Goal: Check status: Check status

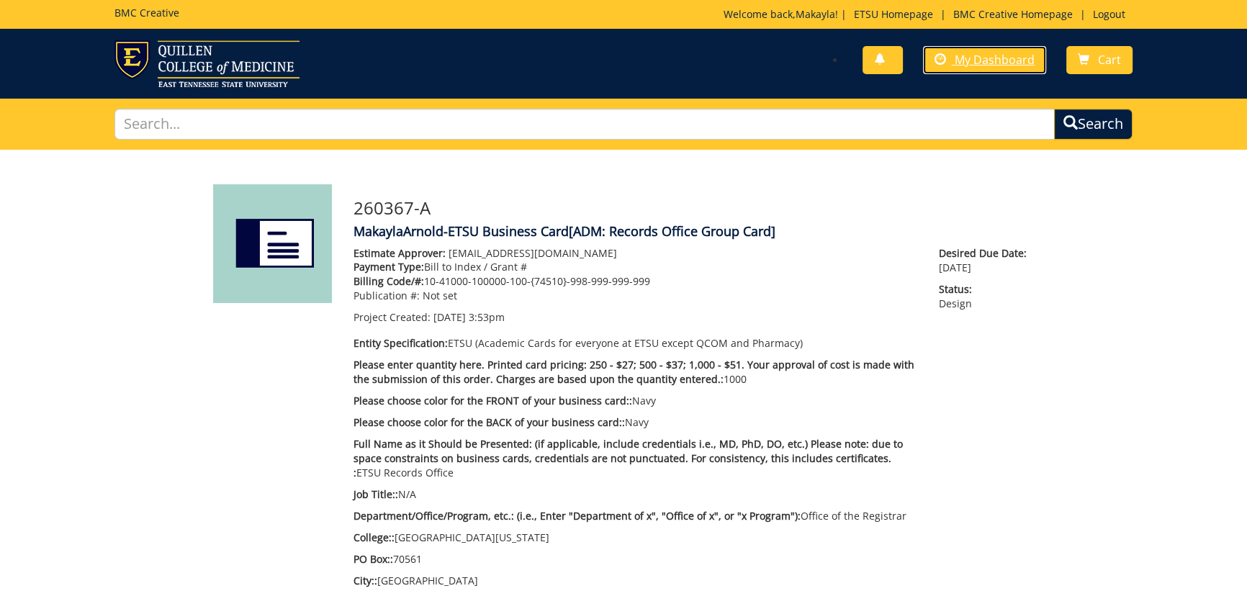
drag, startPoint x: 962, startPoint y: 59, endPoint x: 950, endPoint y: 76, distance: 20.8
click at [962, 59] on span "My Dashboard" at bounding box center [995, 60] width 80 height 16
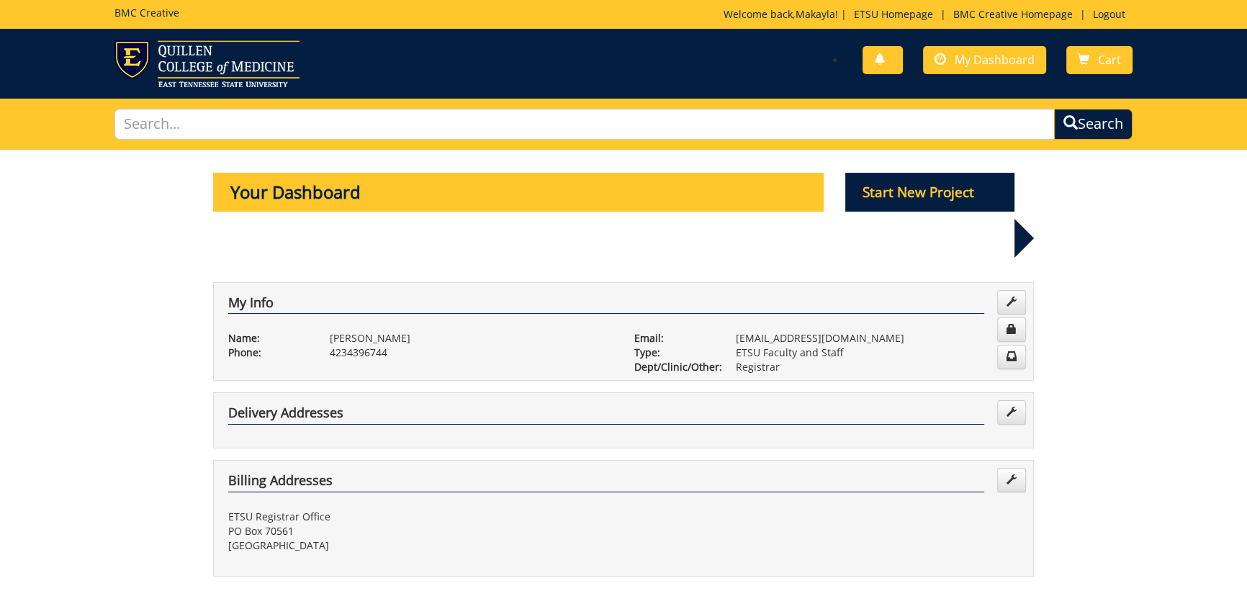
click at [877, 71] on link at bounding box center [883, 60] width 40 height 28
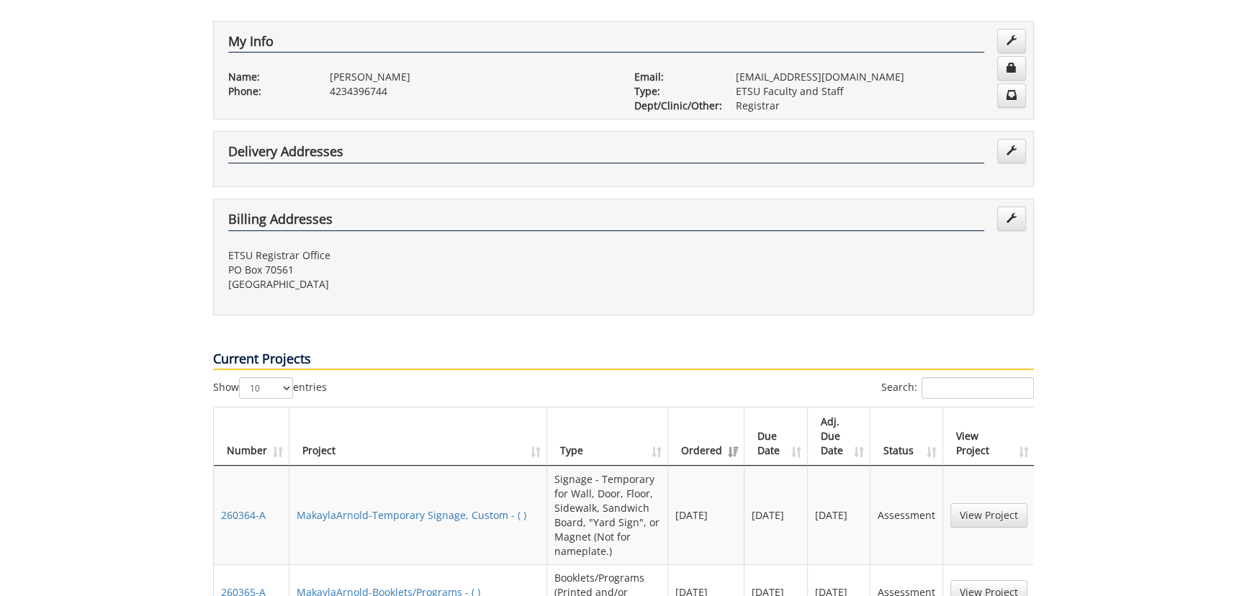
scroll to position [458, 0]
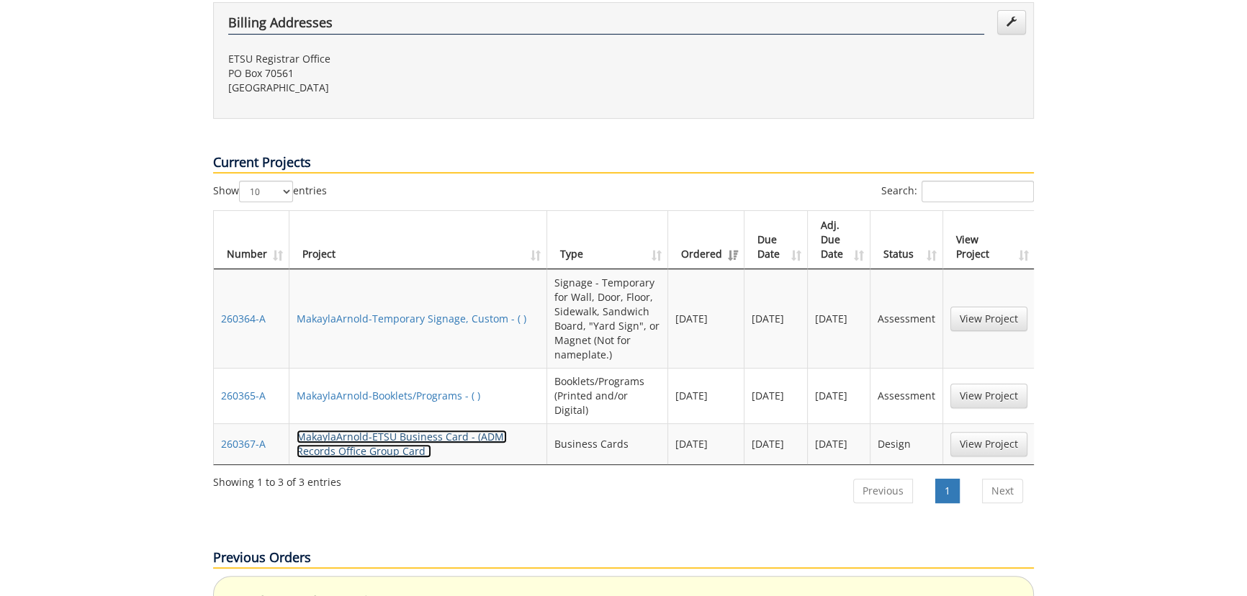
click at [420, 430] on link "MakaylaArnold-ETSU Business Card - (ADM: Records Office Group Card )" at bounding box center [402, 444] width 210 height 28
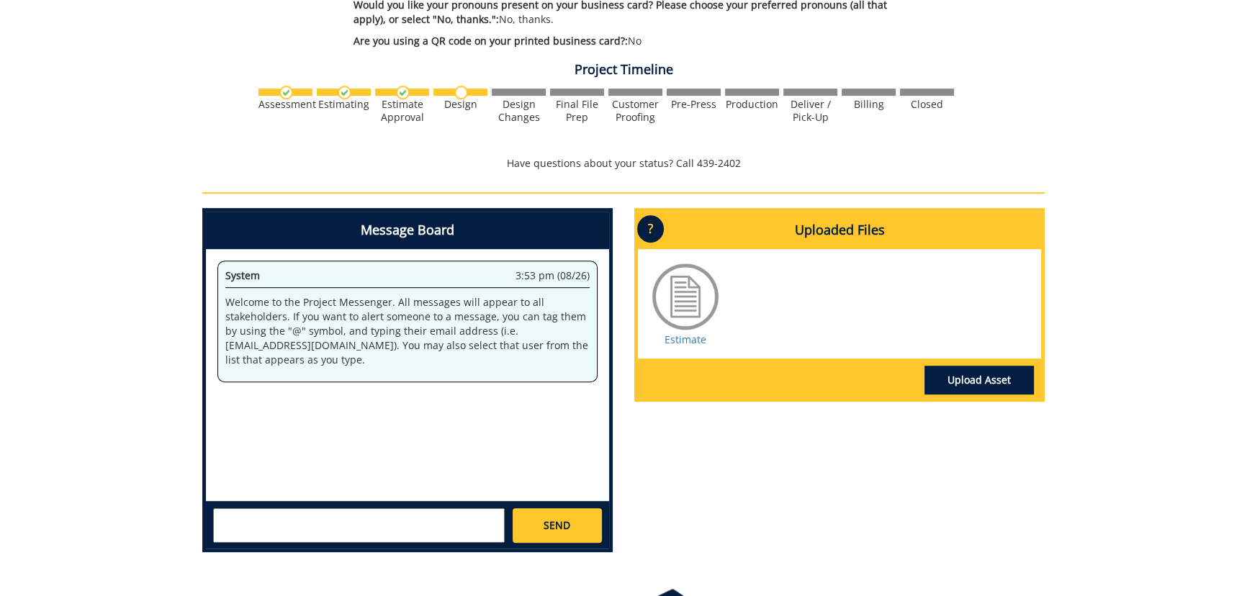
scroll to position [850, 0]
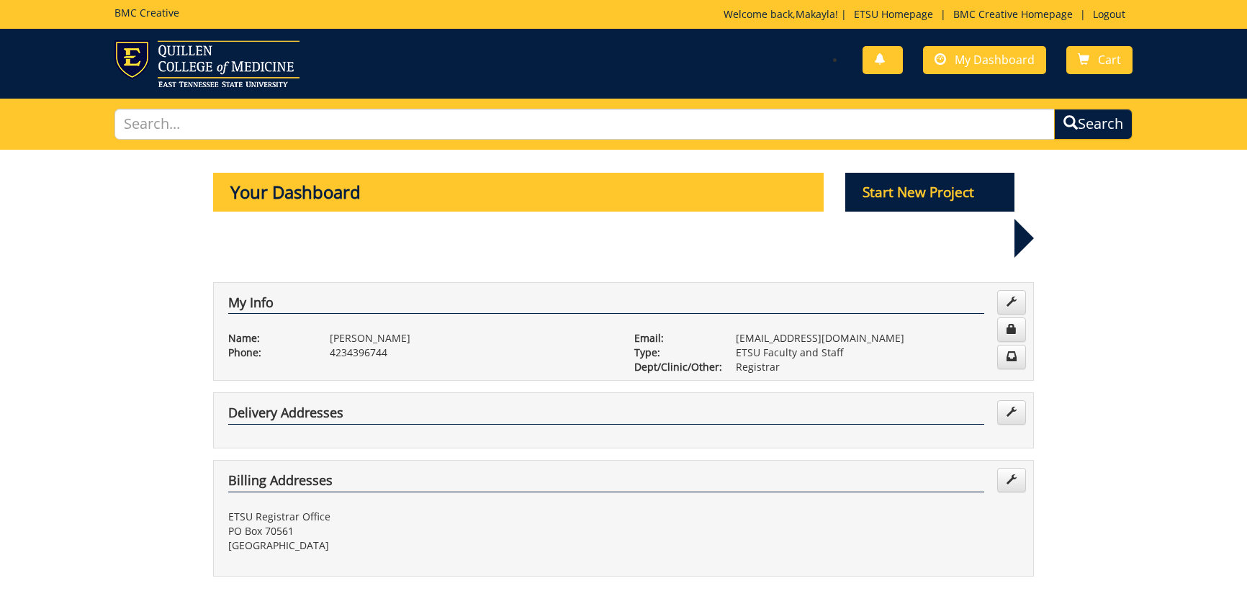
scroll to position [458, 0]
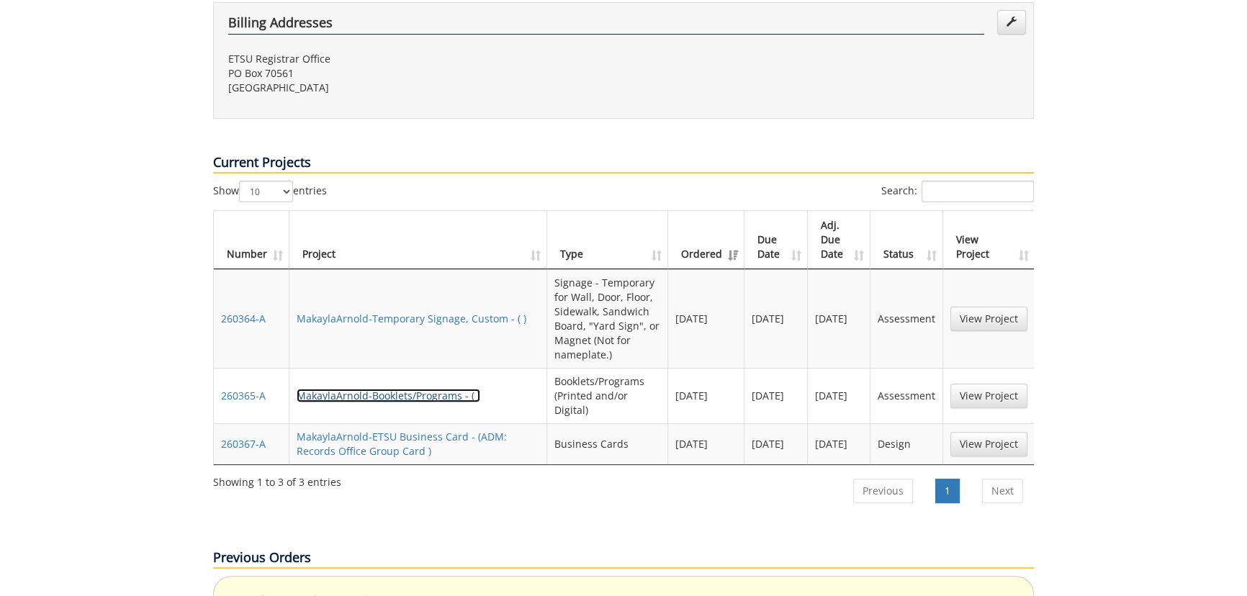
click at [333, 389] on link "MakaylaArnold-Booklets/Programs - ( )" at bounding box center [389, 396] width 184 height 14
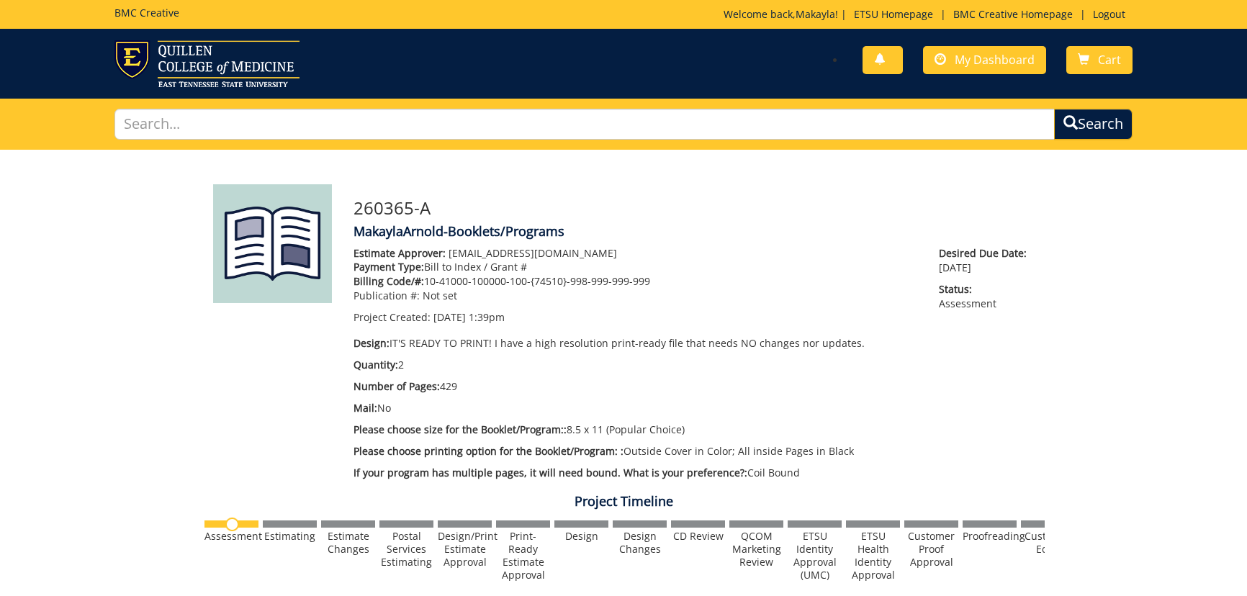
scroll to position [534, 0]
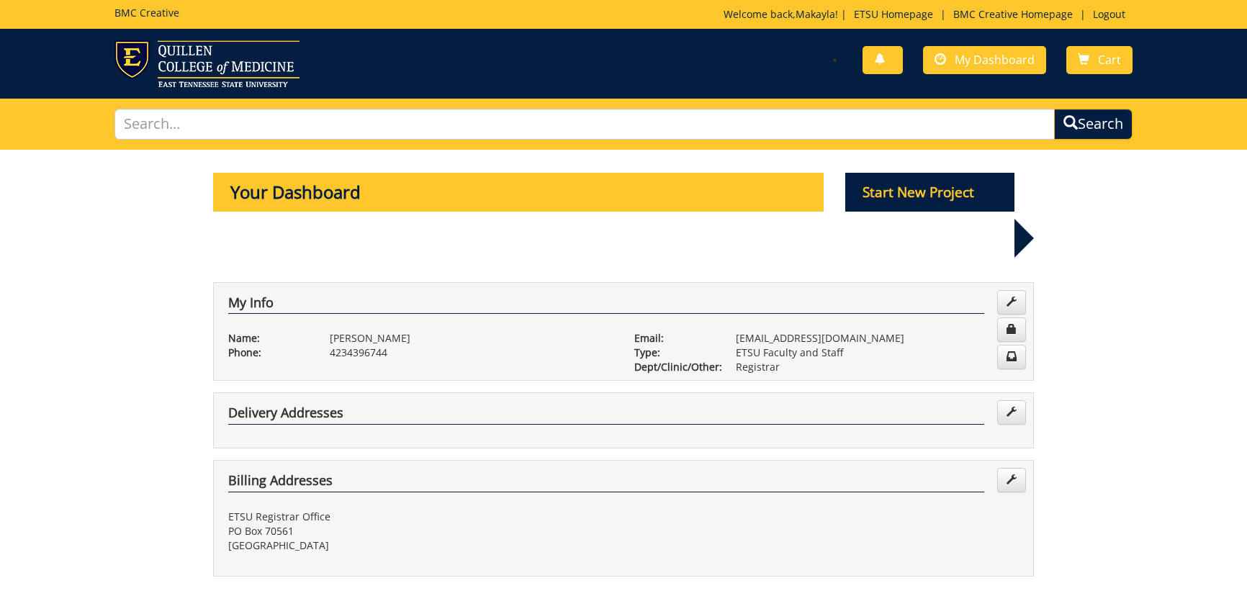
scroll to position [458, 0]
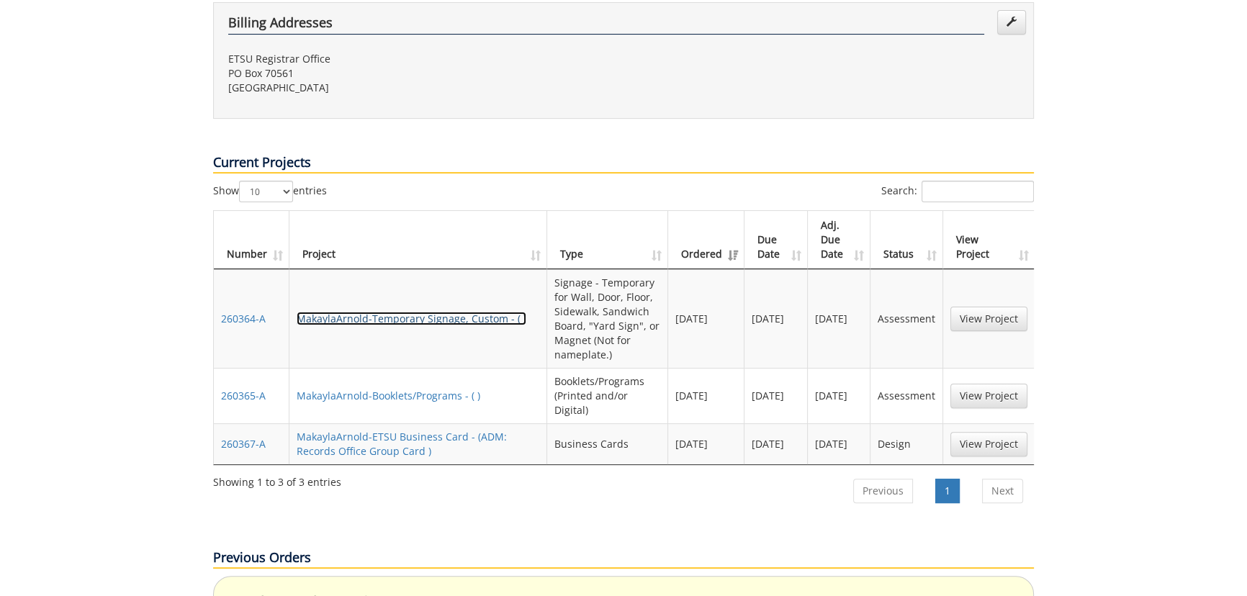
click at [348, 312] on link "MakaylaArnold-Temporary Signage, Custom - ( )" at bounding box center [412, 319] width 230 height 14
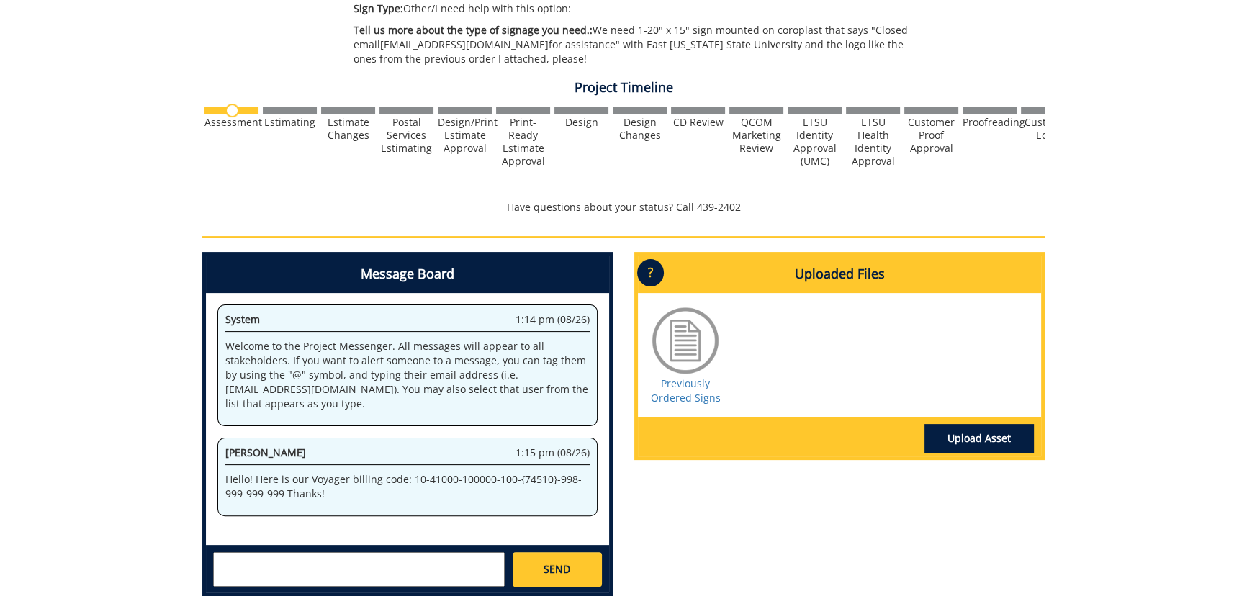
scroll to position [542, 0]
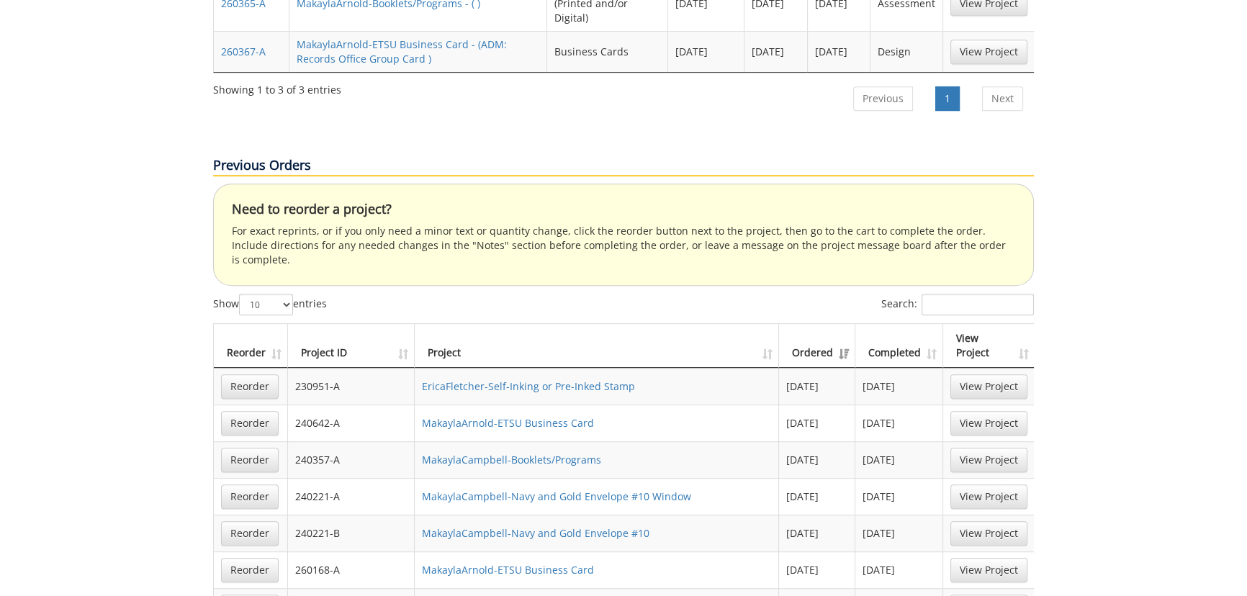
scroll to position [720, 0]
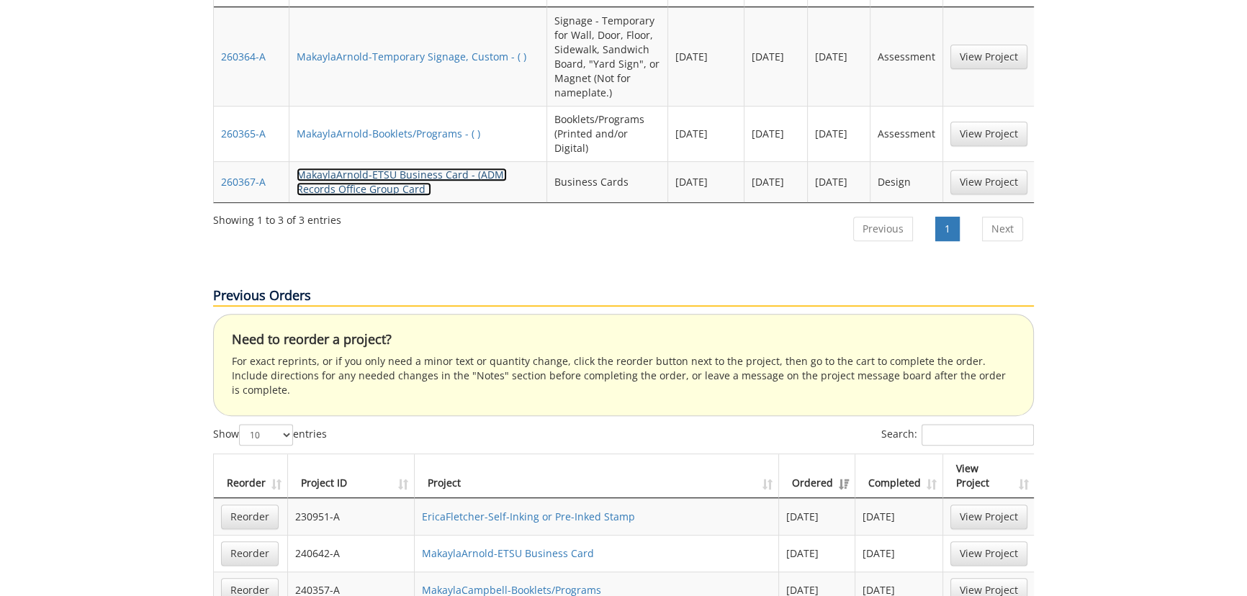
click at [458, 168] on link "MakaylaArnold-ETSU Business Card - (ADM: Records Office Group Card )" at bounding box center [402, 182] width 210 height 28
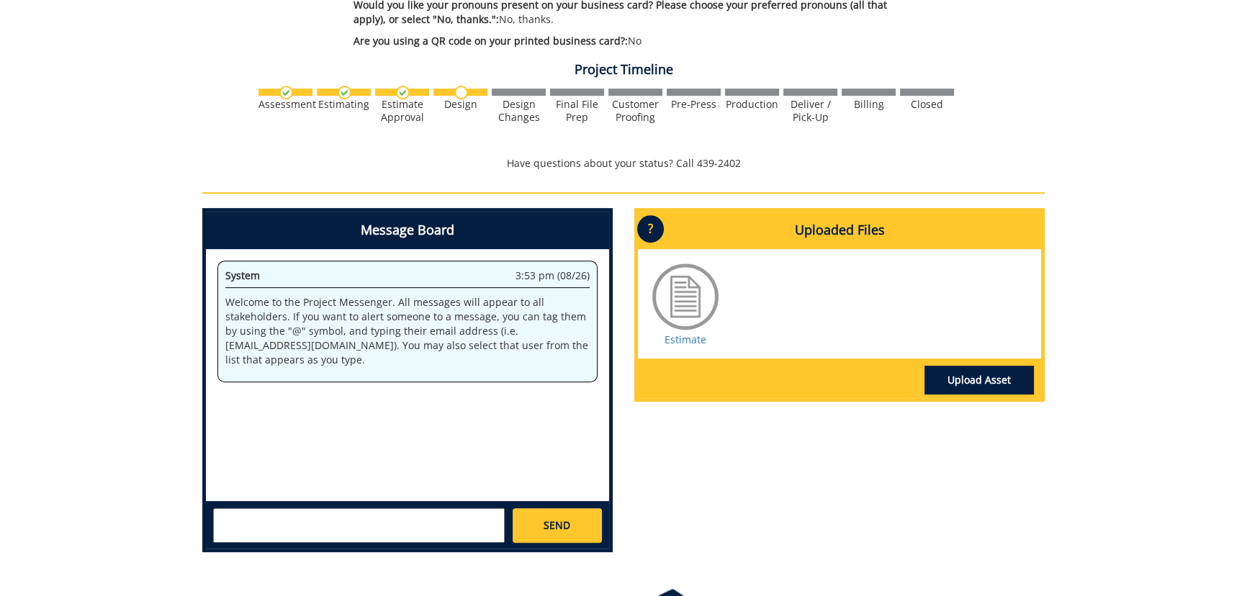
scroll to position [850, 0]
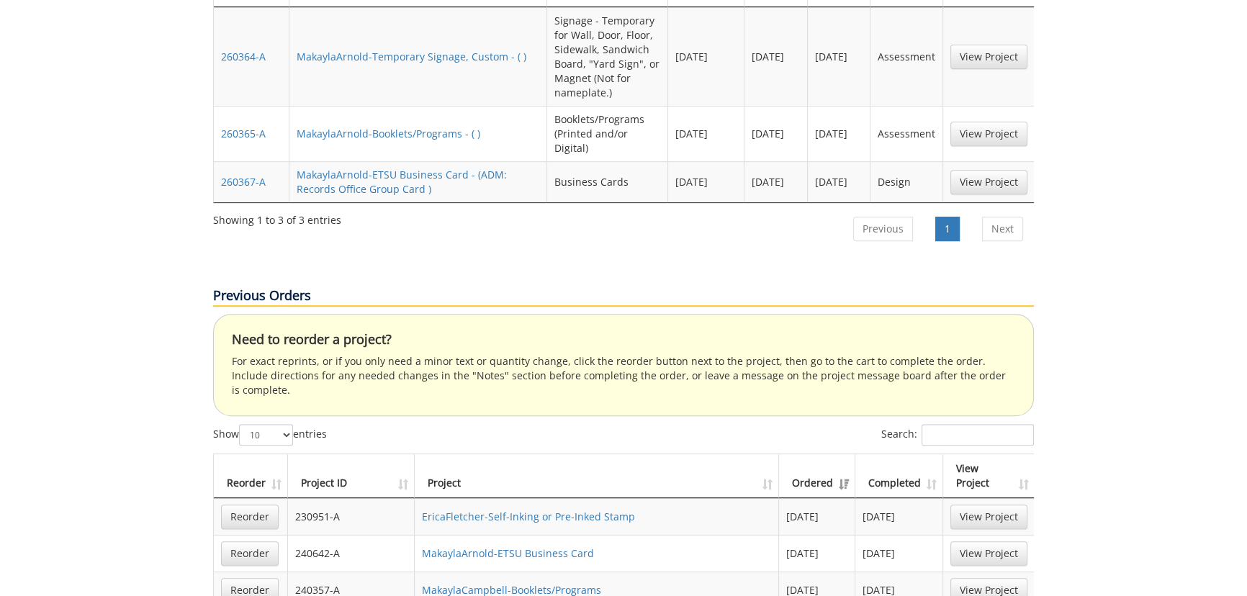
scroll to position [589, 0]
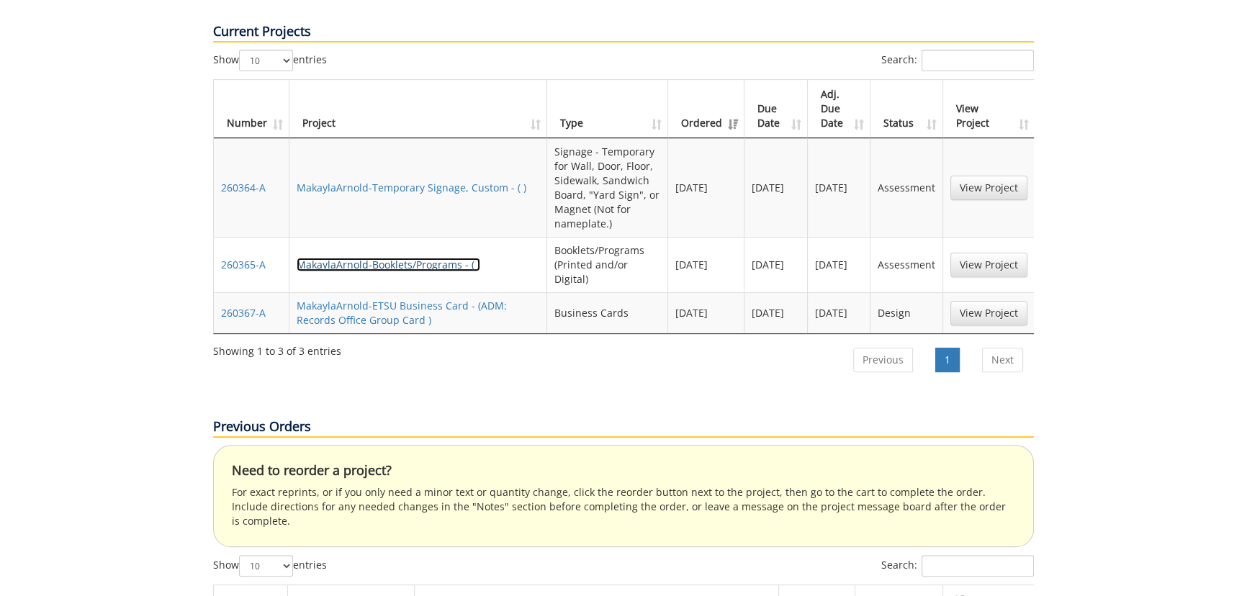
click at [442, 258] on link "MakaylaArnold-Booklets/Programs - ( )" at bounding box center [389, 265] width 184 height 14
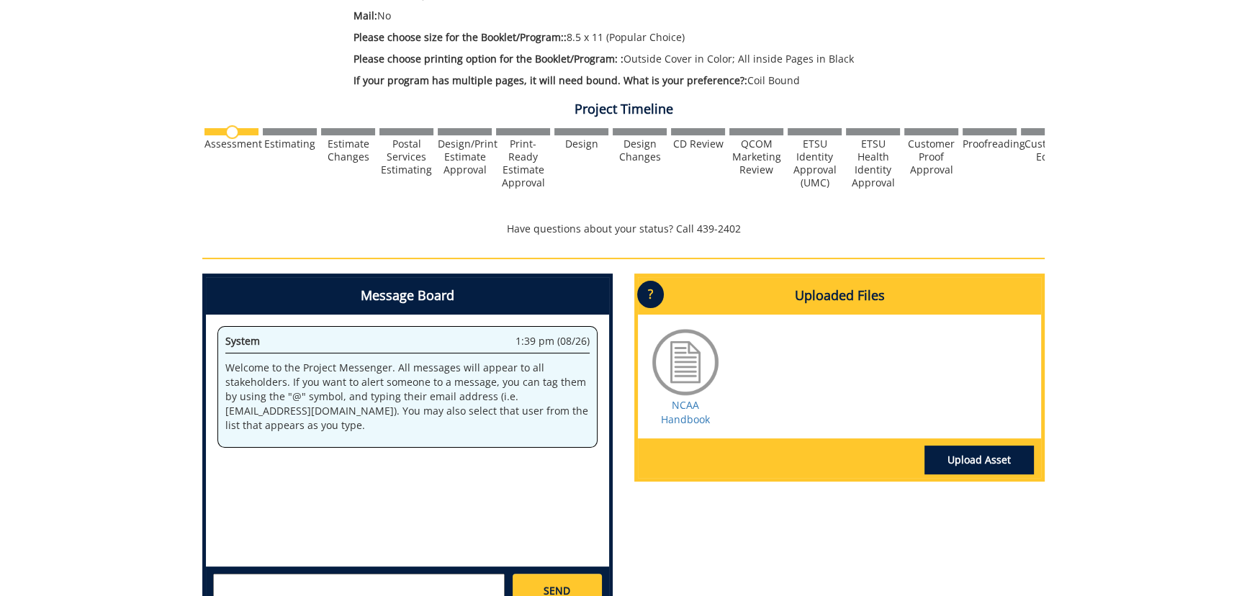
scroll to position [564, 0]
